Goal: Task Accomplishment & Management: Manage account settings

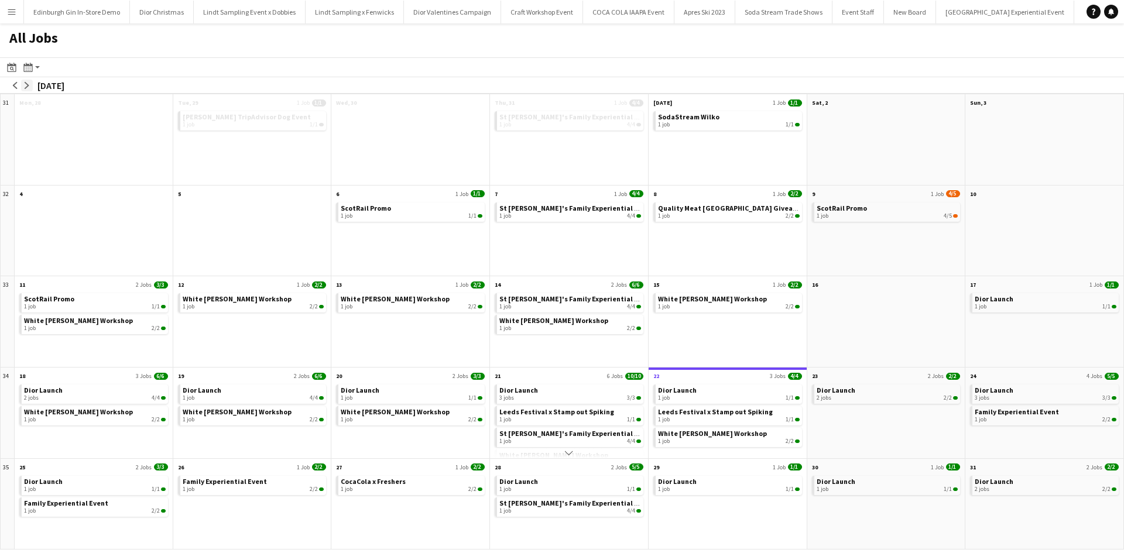
click at [26, 84] on app-icon "arrow-right" at bounding box center [26, 85] width 7 height 7
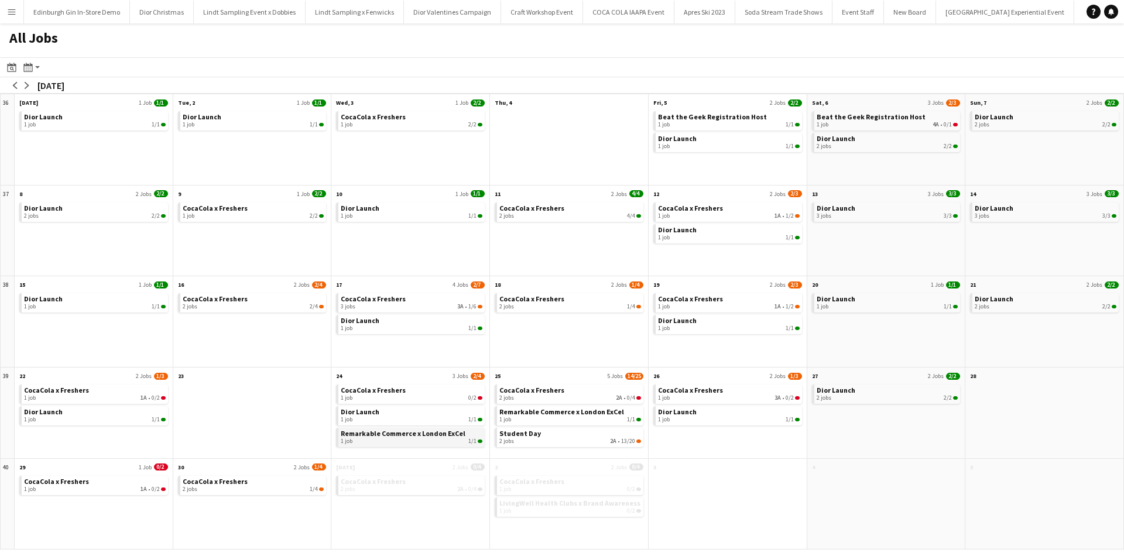
click at [383, 439] on div "1 job 1/1" at bounding box center [412, 441] width 142 height 7
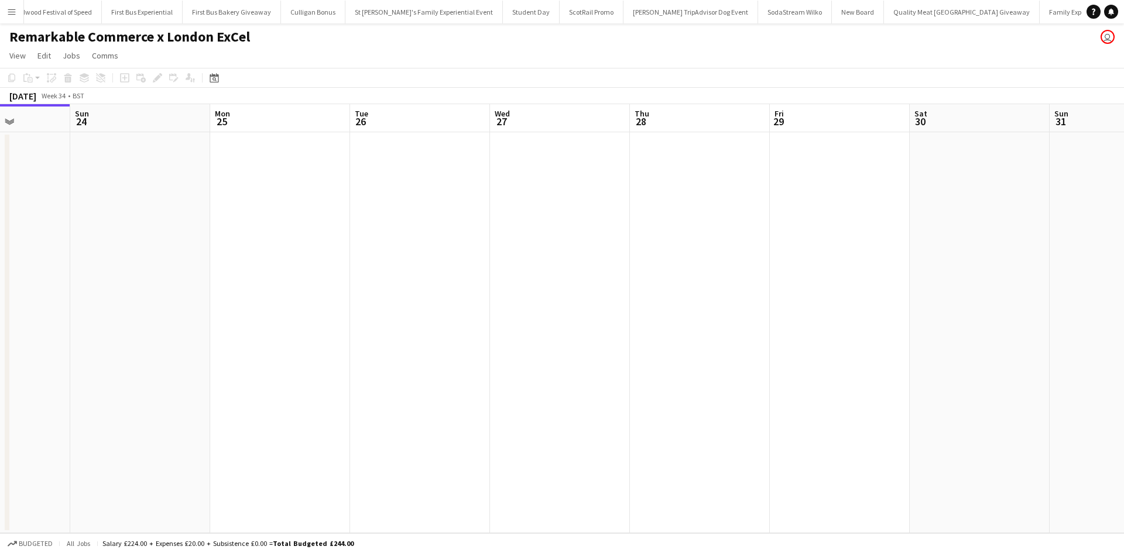
drag, startPoint x: 835, startPoint y: 431, endPoint x: 457, endPoint y: 405, distance: 379.0
click at [457, 405] on app-calendar-viewport "Wed 20 Thu 21 Fri 22 Sat 23 Sun 24 Mon 25 Tue 26 Wed 27 Thu 28 Fri 29 Sat 30 Su…" at bounding box center [562, 318] width 1124 height 429
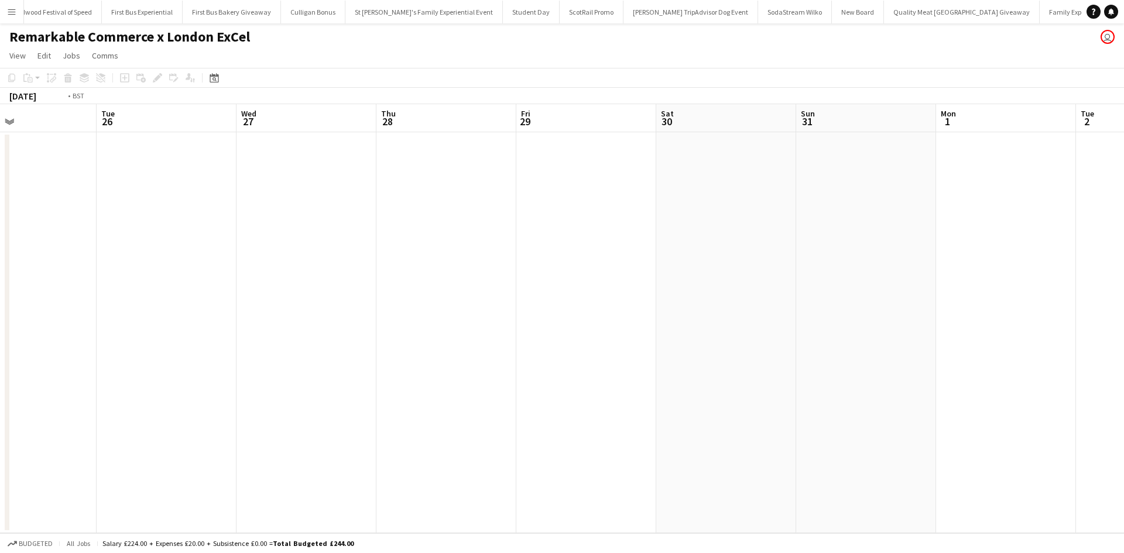
click at [481, 403] on app-calendar-viewport "Fri 22 Sat 23 Sun 24 Mon 25 Tue 26 Wed 27 Thu 28 Fri 29 Sat 30 Sun 31 Mon 1 Tue…" at bounding box center [562, 318] width 1124 height 429
click at [448, 385] on app-calendar-viewport "Sun 24 Mon 25 Tue 26 Wed 27 Thu 28 Fri 29 Sat 30 Sun 31 Mon 1 Tue 2 Wed 3 Thu 4…" at bounding box center [562, 318] width 1124 height 429
drag, startPoint x: 817, startPoint y: 455, endPoint x: 461, endPoint y: 379, distance: 363.5
click at [392, 367] on app-calendar-viewport "Thu 28 Fri 29 Sat 30 Sun 31 Mon 1 Tue 2 Wed 3 Thu 4 Fri 5 Sat 6 Sun 7 Mon 8 Tue…" at bounding box center [562, 318] width 1124 height 429
drag, startPoint x: 770, startPoint y: 428, endPoint x: 629, endPoint y: 402, distance: 143.5
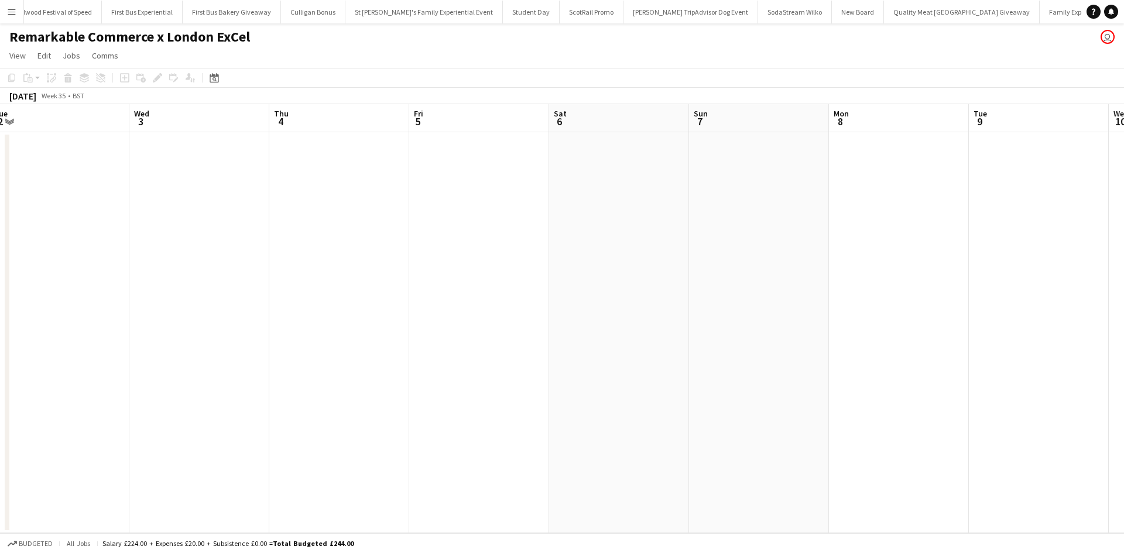
click at [353, 345] on app-calendar-viewport "Sat 30 Sun 31 Mon 1 Tue 2 Wed 3 Thu 4 Fri 5 Sat 6 Sun 7 Mon 8 Tue 9 Wed 10 Thu …" at bounding box center [562, 318] width 1124 height 429
drag, startPoint x: 646, startPoint y: 400, endPoint x: 300, endPoint y: 335, distance: 352.1
click at [301, 335] on app-calendar-viewport "Mon 1 Tue 2 Wed 3 Thu 4 Fri 5 Sat 6 Sun 7 Mon 8 Tue 9 Wed 10 Thu 11 Fri 12 Sat …" at bounding box center [562, 318] width 1124 height 429
drag, startPoint x: 736, startPoint y: 428, endPoint x: 330, endPoint y: 341, distance: 414.8
click at [267, 330] on app-calendar-viewport "Thu 4 Fri 5 Sat 6 Sun 7 Mon 8 Tue 9 Wed 10 Thu 11 Fri 12 Sat 13 Sun 14 Mon 15 T…" at bounding box center [562, 318] width 1124 height 429
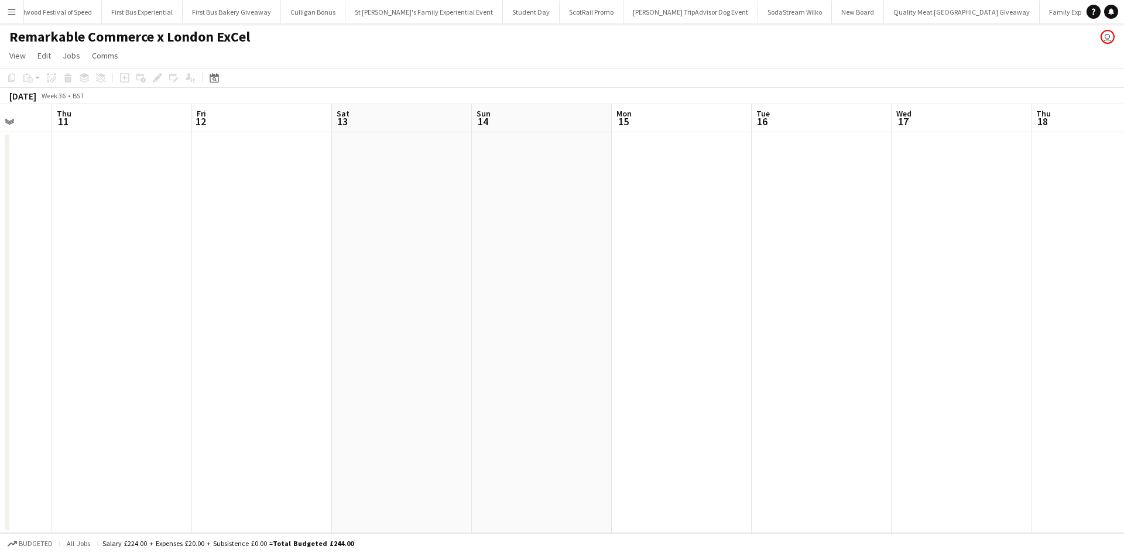
drag, startPoint x: 623, startPoint y: 392, endPoint x: 637, endPoint y: 406, distance: 19.9
click at [207, 319] on app-calendar-viewport "Mon 8 Tue 9 Wed 10 Thu 11 Fri 12 Sat 13 Sun 14 Mon 15 Tue 16 Wed 17 Thu 18 Fri …" at bounding box center [562, 318] width 1124 height 429
click at [248, 333] on app-calendar-viewport "Wed 10 Thu 11 Fri 12 Sat 13 Sun 14 Mon 15 Tue 16 Wed 17 Thu 18 Fri 19 Sat 20 Su…" at bounding box center [562, 318] width 1124 height 429
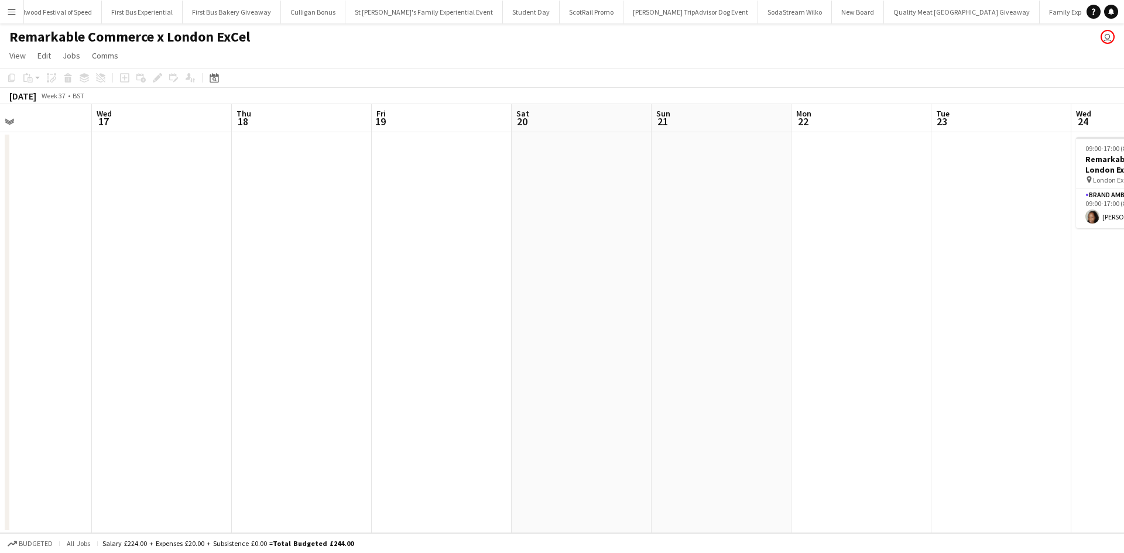
drag, startPoint x: 450, startPoint y: 371, endPoint x: 396, endPoint y: 367, distance: 54.0
click at [283, 341] on app-calendar-viewport "Sat 13 Sun 14 Mon 15 Tue 16 Wed 17 Thu 18 Fri 19 Sat 20 Sun 21 Mon 22 Tue 23 We…" at bounding box center [562, 318] width 1124 height 429
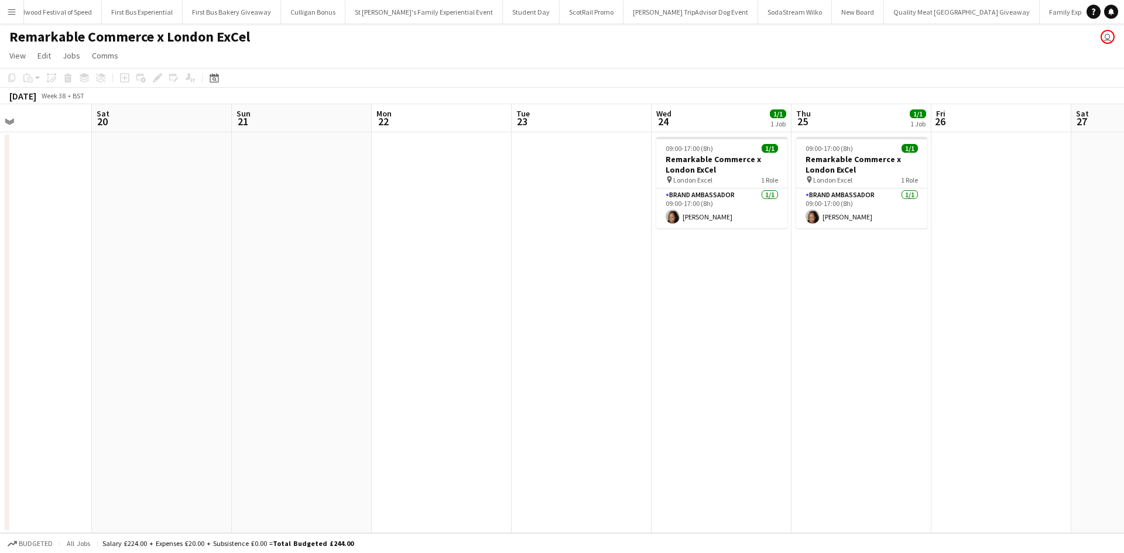
drag, startPoint x: 437, startPoint y: 378, endPoint x: 342, endPoint y: 361, distance: 96.3
click at [330, 365] on app-calendar-viewport "Tue 16 Wed 17 Thu 18 Fri 19 Sat 20 Sun 21 Mon 22 Tue 23 Wed 24 1/1 1 Job Thu 25…" at bounding box center [562, 318] width 1124 height 429
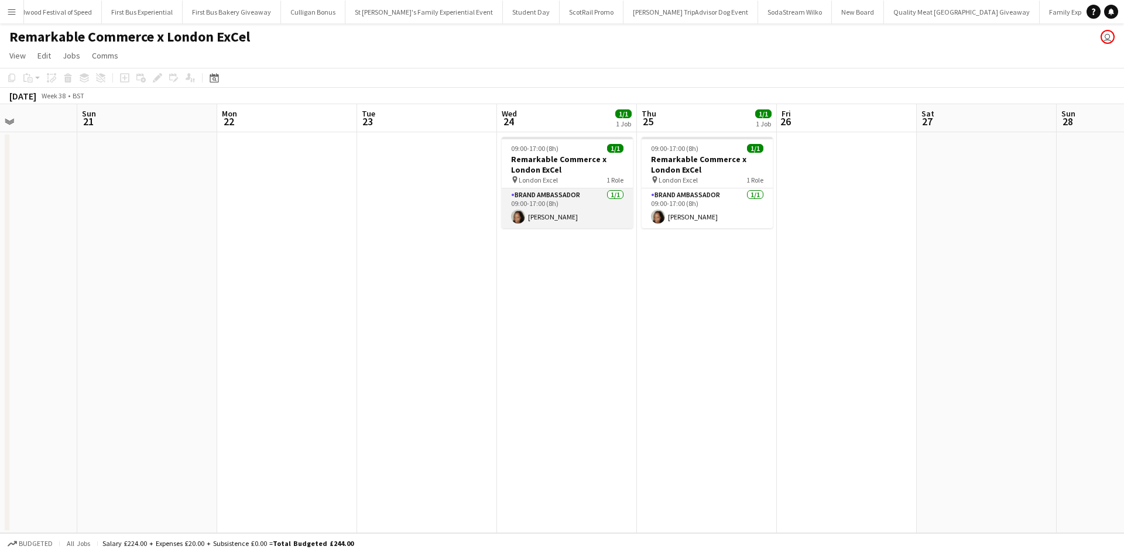
drag, startPoint x: 575, startPoint y: 222, endPoint x: 620, endPoint y: 221, distance: 45.1
click at [575, 222] on app-card-role "Brand Ambassador 1/1 09:00-17:00 (8h) Vanya Grant" at bounding box center [567, 208] width 131 height 40
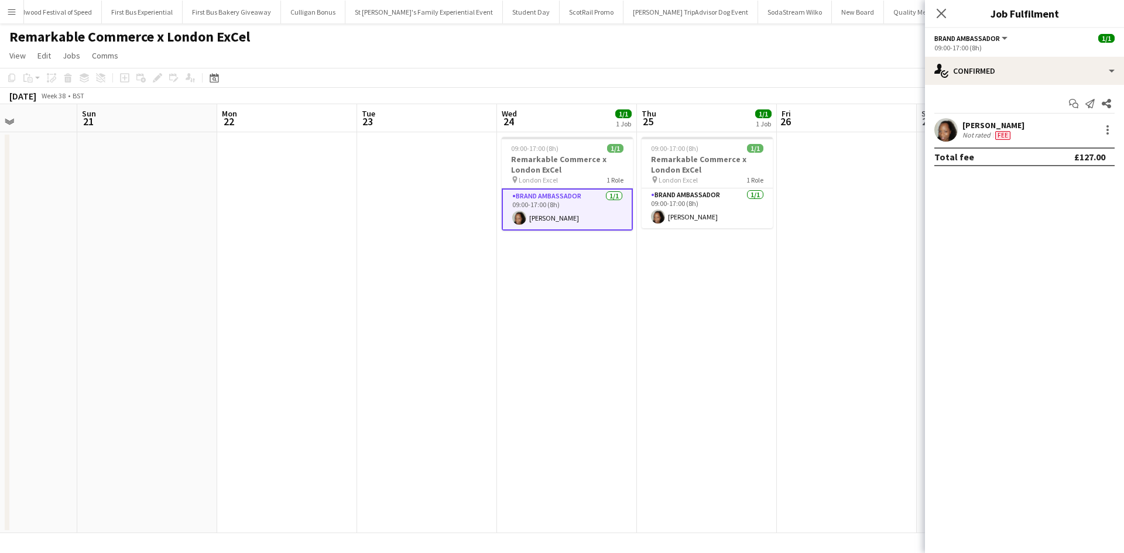
scroll to position [0, 342]
click at [1111, 129] on div at bounding box center [1107, 130] width 14 height 14
click at [1075, 260] on span "Remove" at bounding box center [1069, 264] width 73 height 11
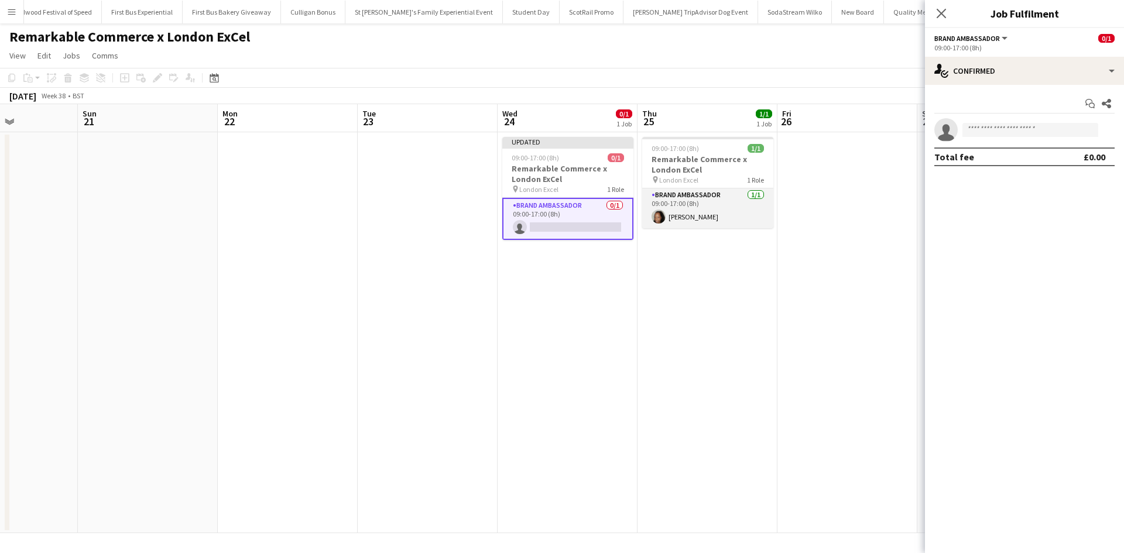
click at [730, 215] on app-card-role "Brand Ambassador 1/1 09:00-17:00 (8h) Vanya Grant" at bounding box center [707, 208] width 131 height 40
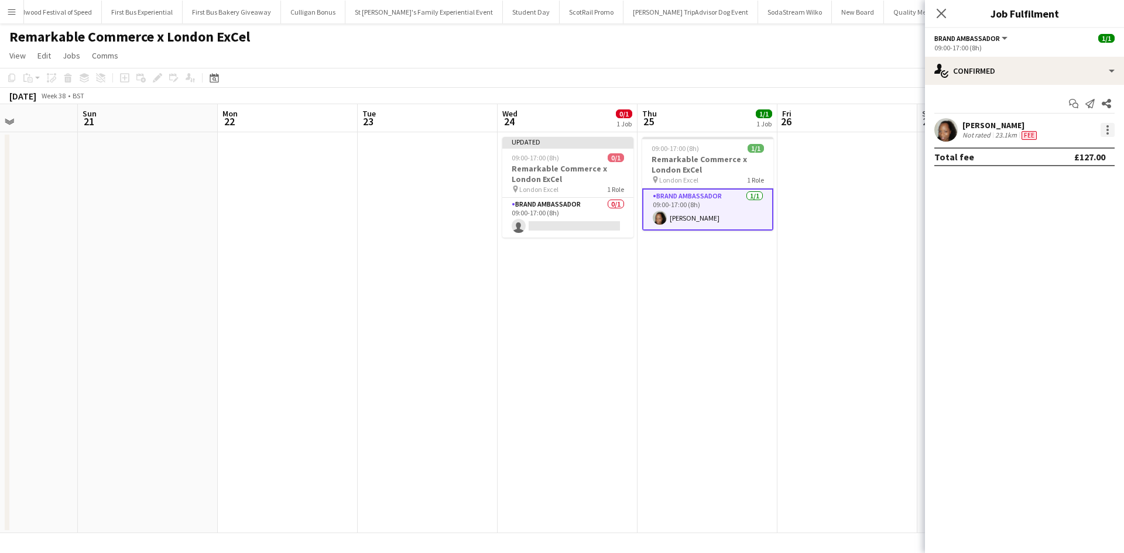
click at [1112, 126] on div at bounding box center [1107, 130] width 14 height 14
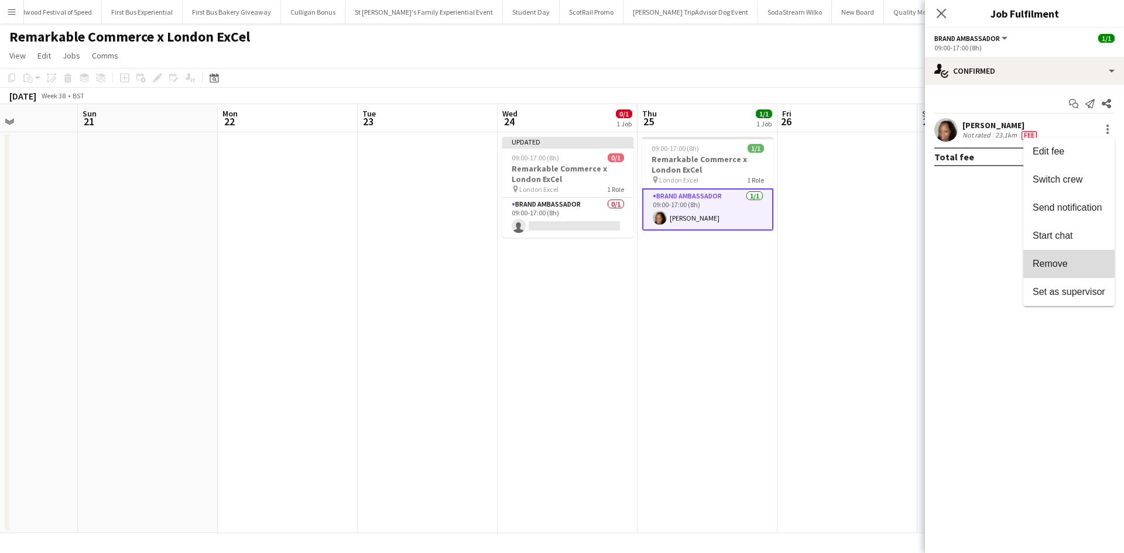
click at [1085, 255] on button "Remove" at bounding box center [1068, 264] width 91 height 28
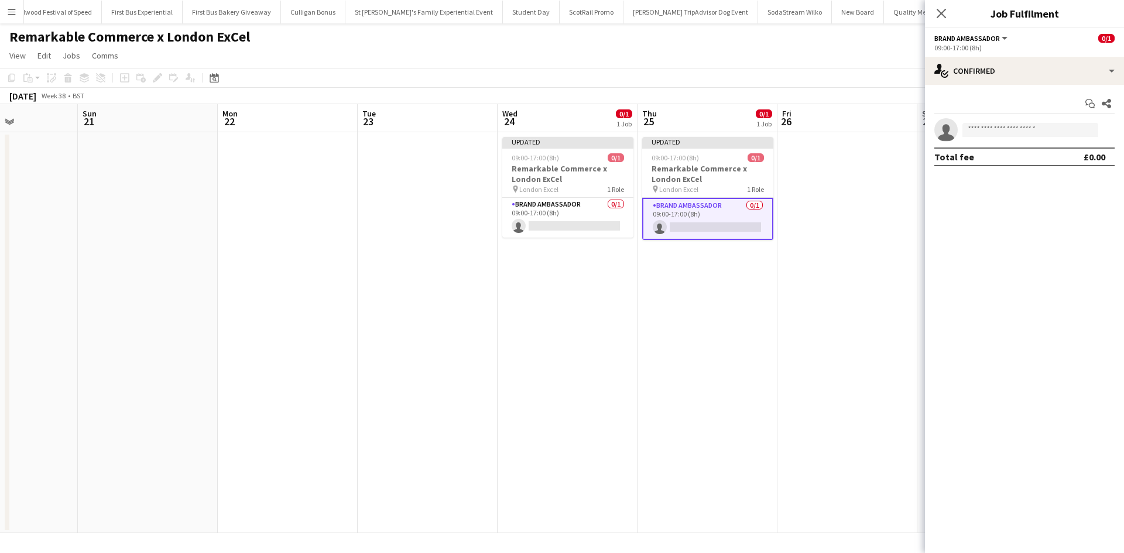
click at [884, 311] on app-date-cell at bounding box center [847, 332] width 140 height 401
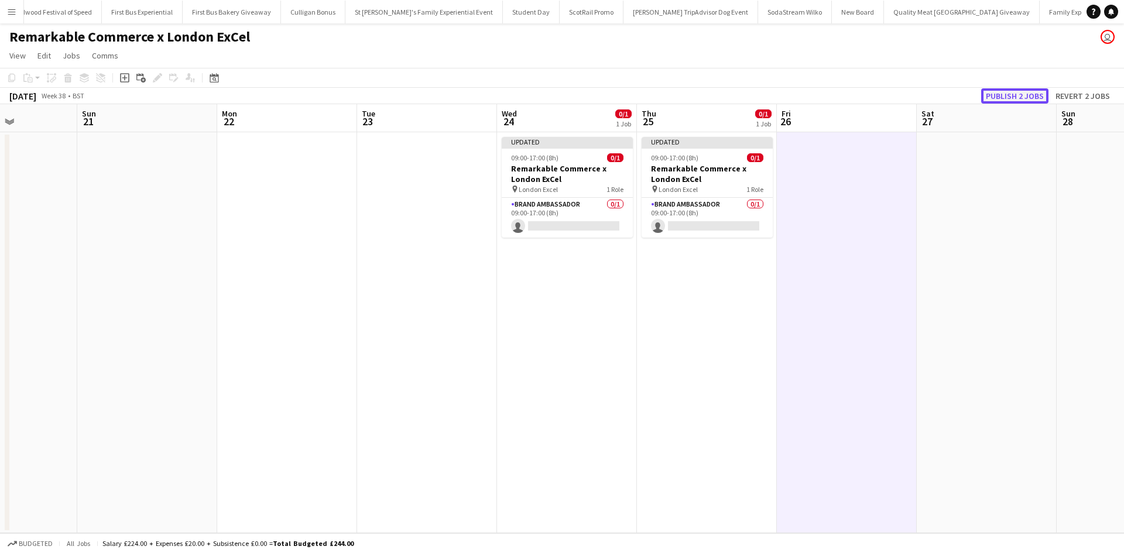
click at [1023, 98] on button "Publish 2 jobs" at bounding box center [1014, 95] width 67 height 15
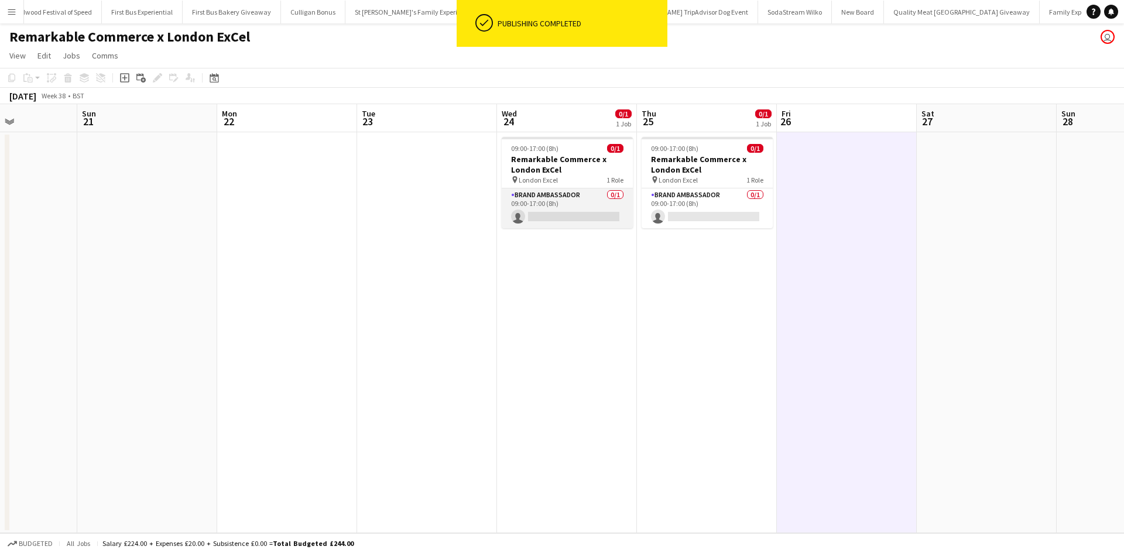
click at [570, 217] on app-card-role "Brand Ambassador 0/1 09:00-17:00 (8h) single-neutral-actions" at bounding box center [567, 208] width 131 height 40
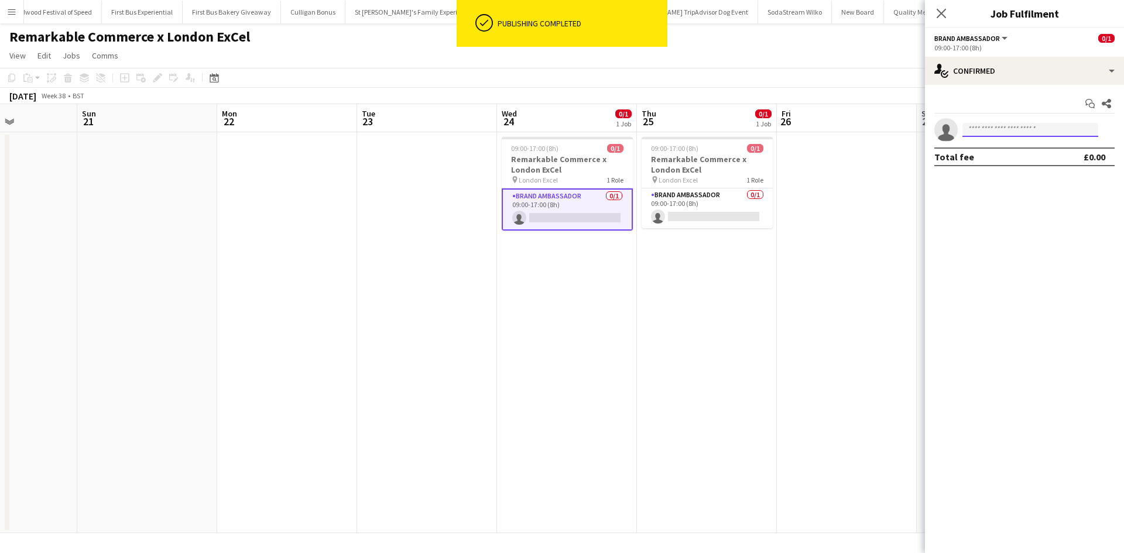
click at [993, 131] on input at bounding box center [1030, 130] width 136 height 14
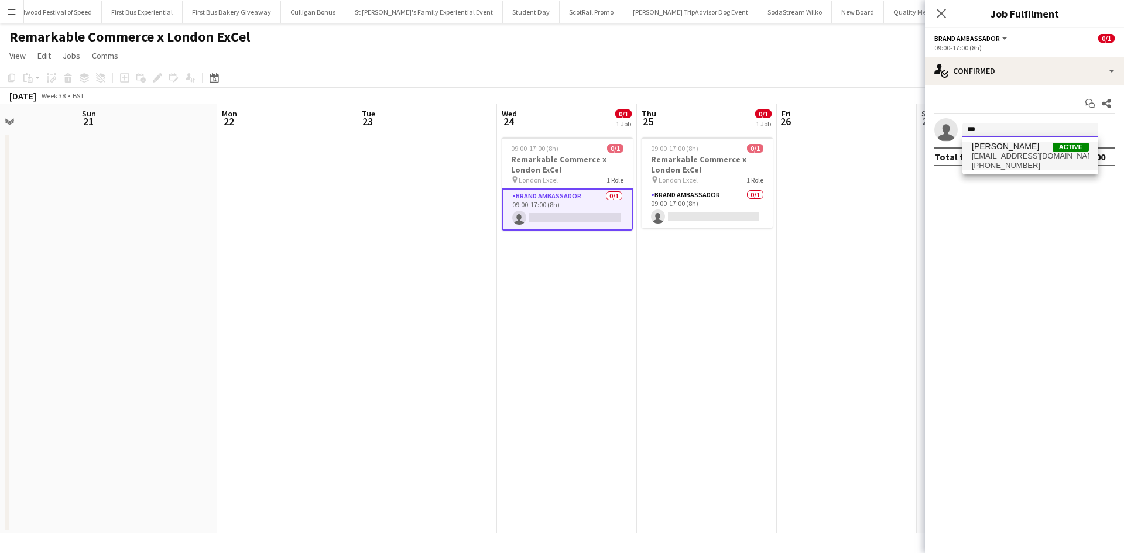
type input "***"
click at [1002, 149] on span "Viktorija Zlatkute" at bounding box center [1005, 147] width 67 height 10
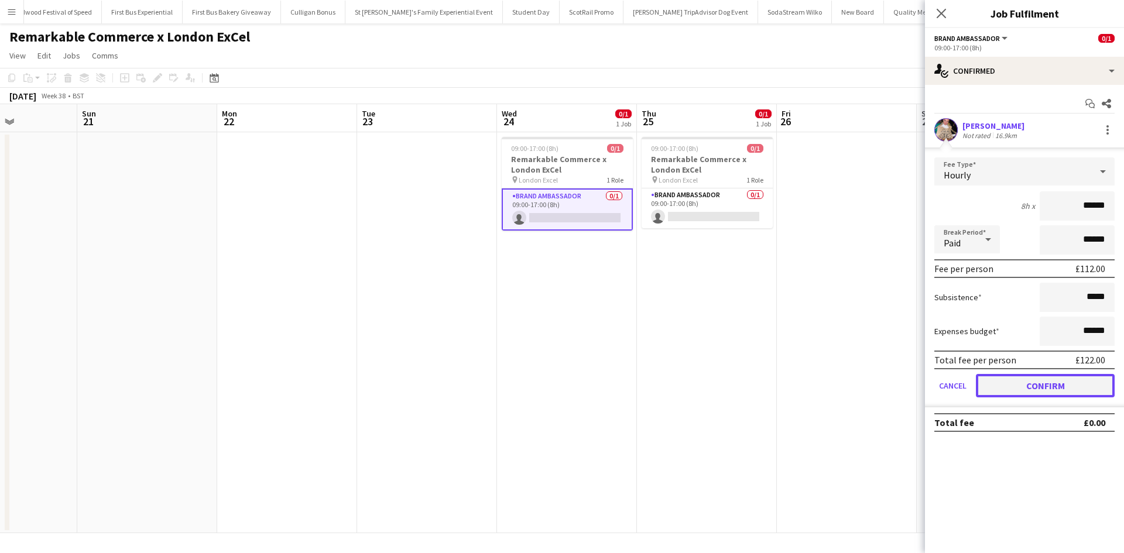
click at [1060, 383] on button "Confirm" at bounding box center [1045, 385] width 139 height 23
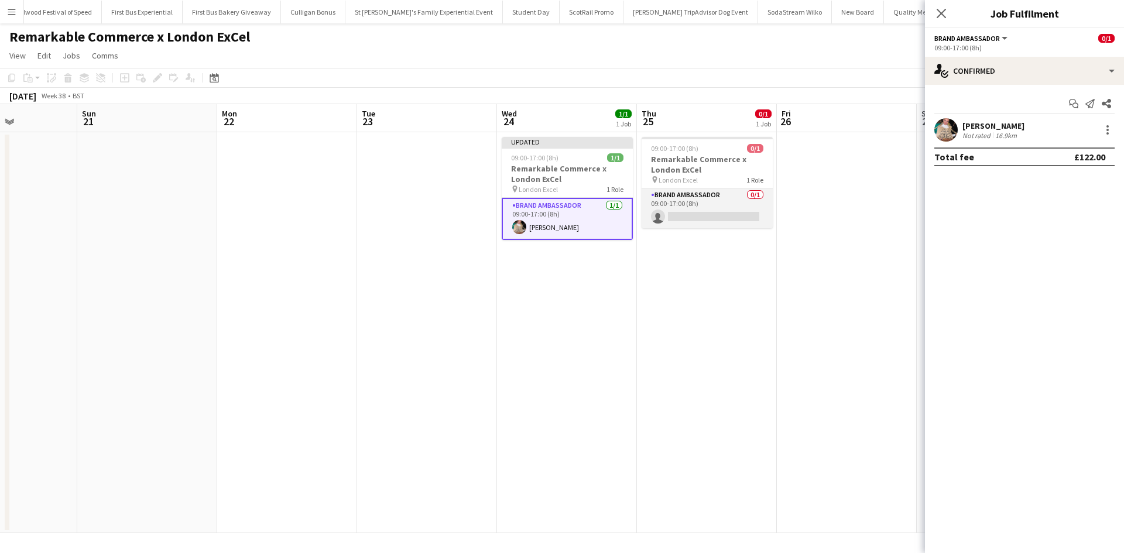
click at [733, 216] on app-card-role "Brand Ambassador 0/1 09:00-17:00 (8h) single-neutral-actions" at bounding box center [707, 208] width 131 height 40
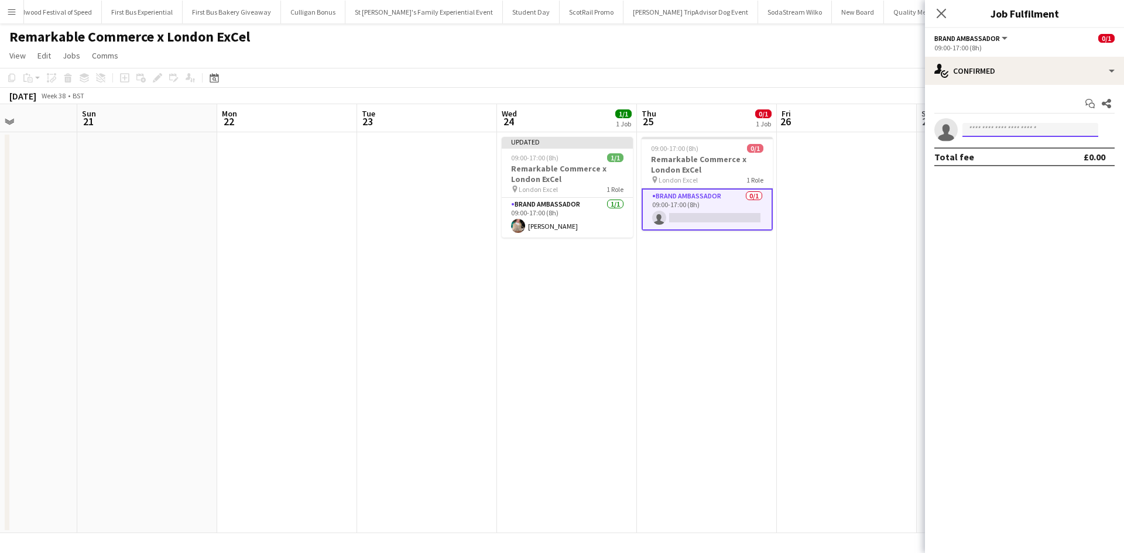
click at [995, 125] on input at bounding box center [1030, 130] width 136 height 14
type input "***"
click at [1004, 149] on span "Viktorija Zlatkute" at bounding box center [1005, 147] width 67 height 10
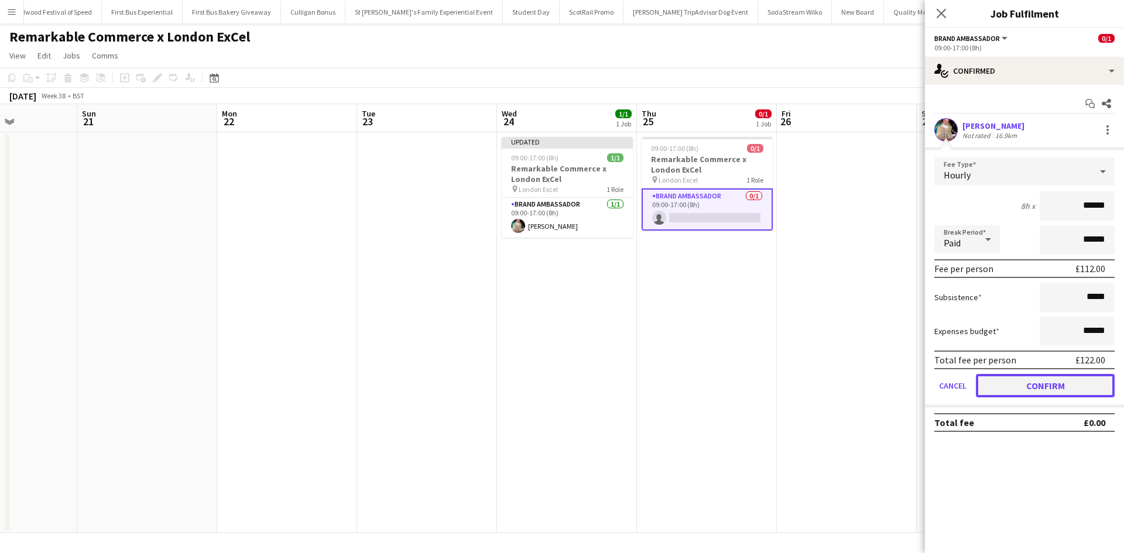
click at [1047, 390] on button "Confirm" at bounding box center [1045, 385] width 139 height 23
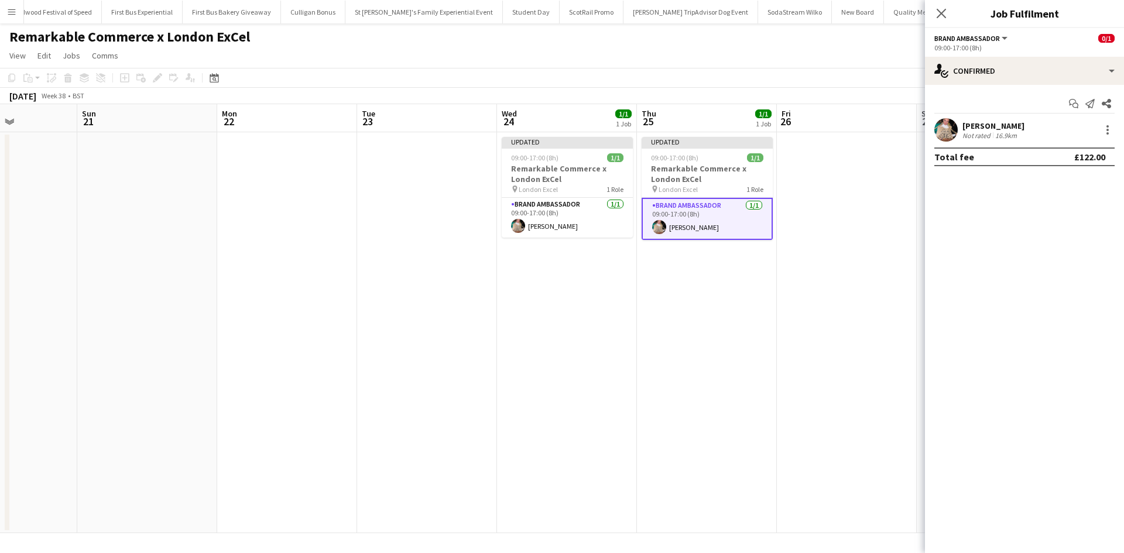
click at [892, 383] on app-date-cell at bounding box center [847, 332] width 140 height 401
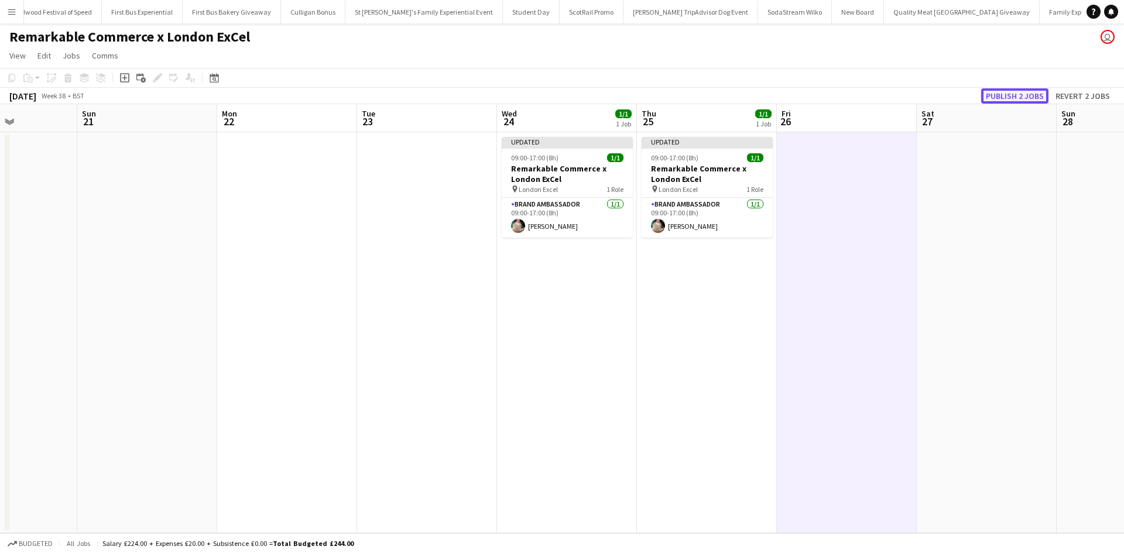
click at [1003, 98] on button "Publish 2 jobs" at bounding box center [1014, 95] width 67 height 15
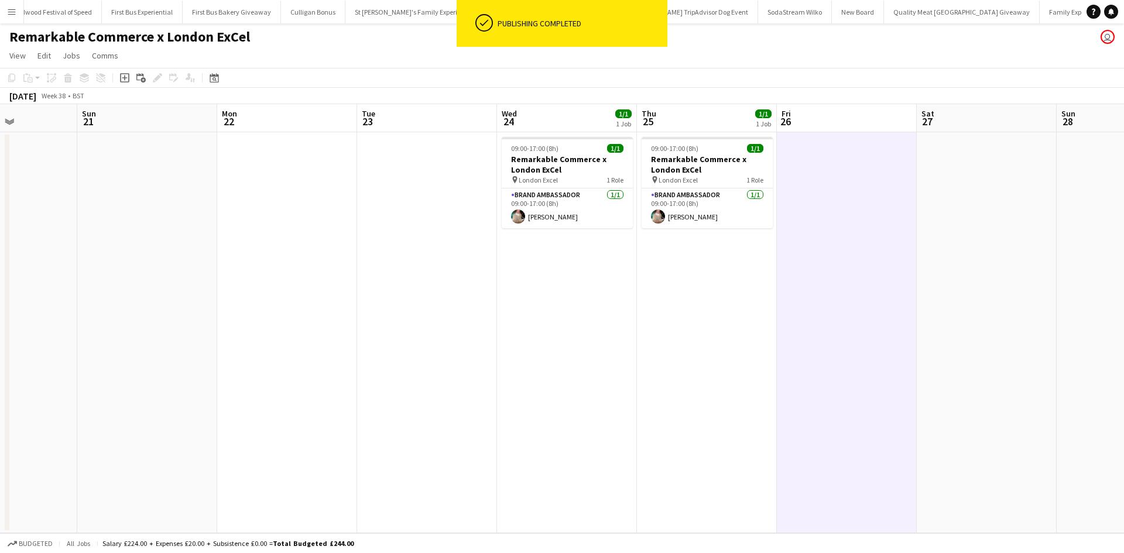
drag, startPoint x: 266, startPoint y: 41, endPoint x: 12, endPoint y: 37, distance: 253.5
click at [12, 37] on div "Remarkable Commerce x London ExCel user" at bounding box center [562, 34] width 1124 height 22
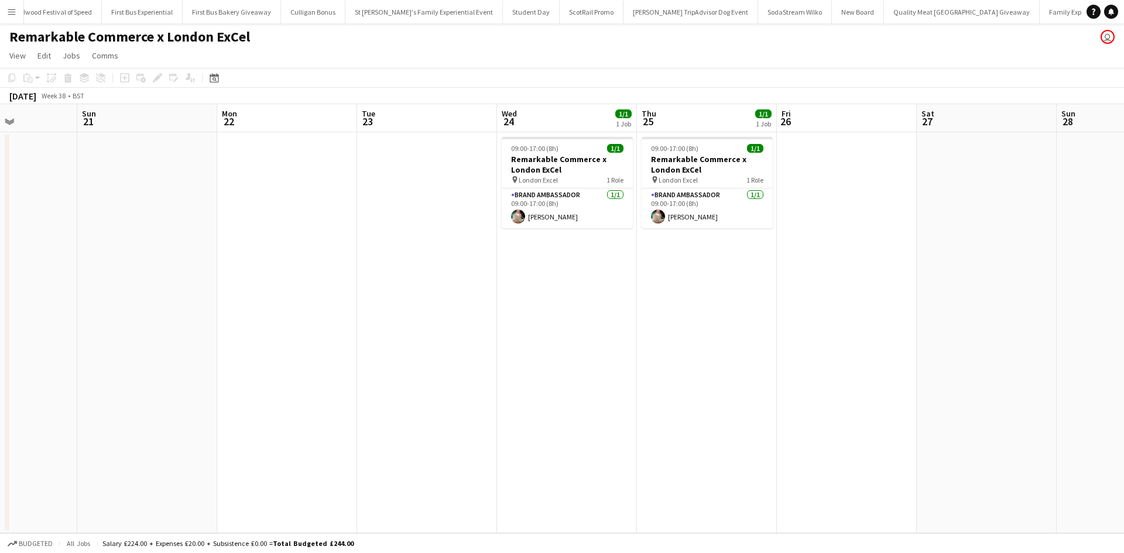
copy h1 "Remarkable Commerce x London ExCel"
